Goal: Check status: Check status

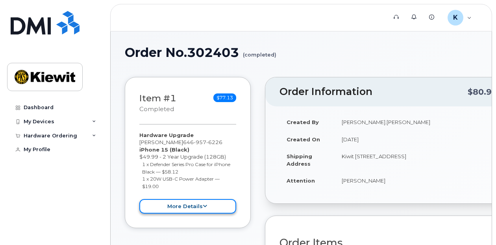
click at [195, 210] on button "more details" at bounding box center [187, 206] width 97 height 15
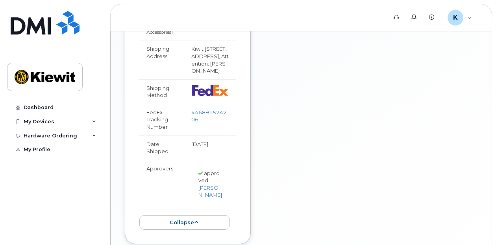
scroll to position [595, 0]
drag, startPoint x: 199, startPoint y: 114, endPoint x: 185, endPoint y: 104, distance: 17.2
click at [185, 104] on td "446891524206" at bounding box center [210, 119] width 52 height 32
copy link "446891524206"
click at [194, 110] on link "446891524206" at bounding box center [208, 115] width 35 height 14
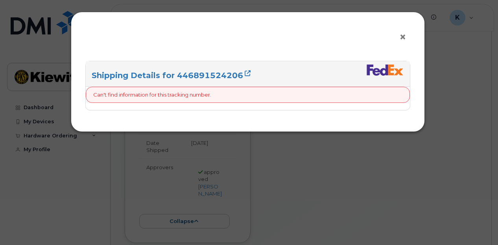
click at [404, 40] on span "×" at bounding box center [402, 37] width 7 height 15
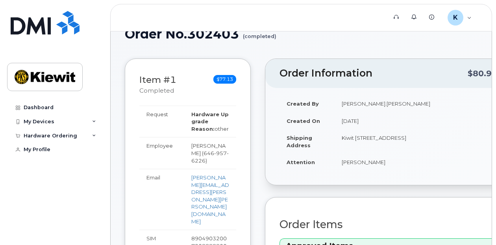
scroll to position [0, 0]
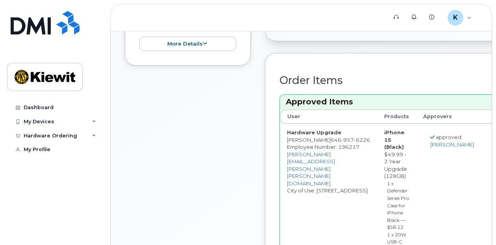
scroll to position [162, 0]
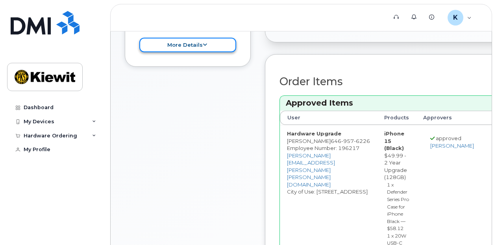
click at [189, 46] on button "more details" at bounding box center [187, 45] width 97 height 15
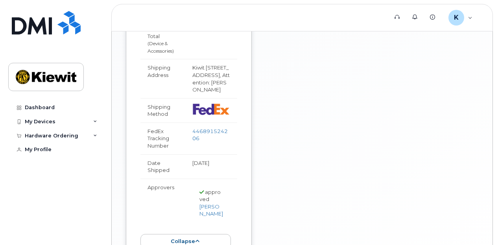
scroll to position [575, 0]
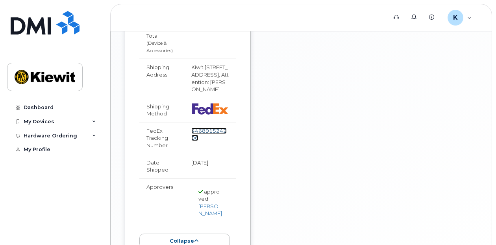
click at [195, 128] on link "446891524206" at bounding box center [208, 135] width 35 height 14
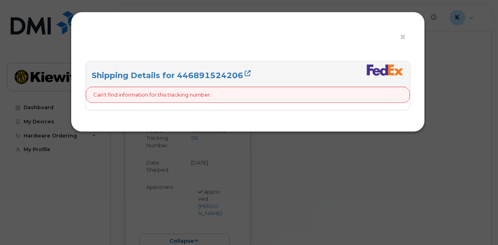
click at [211, 98] on p "Can't find information for this tracking number." at bounding box center [152, 94] width 118 height 7
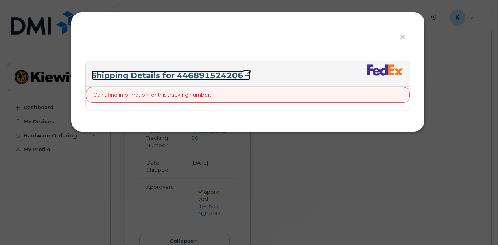
click at [245, 73] on icon at bounding box center [248, 73] width 6 height 6
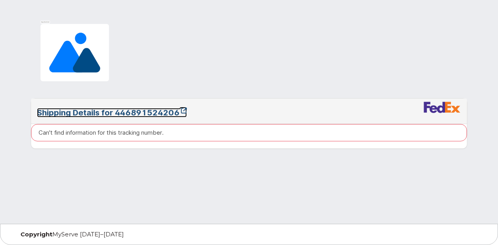
click at [184, 111] on icon at bounding box center [184, 111] width 6 height 6
